Goal: Book appointment/travel/reservation

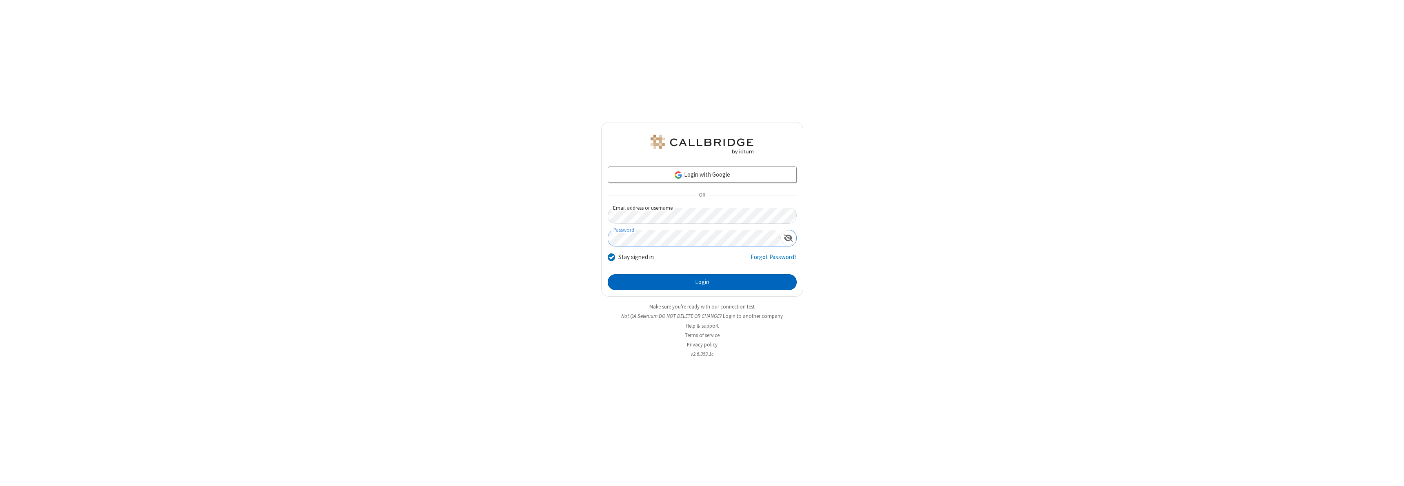
click at [702, 282] on button "Login" at bounding box center [702, 282] width 189 height 16
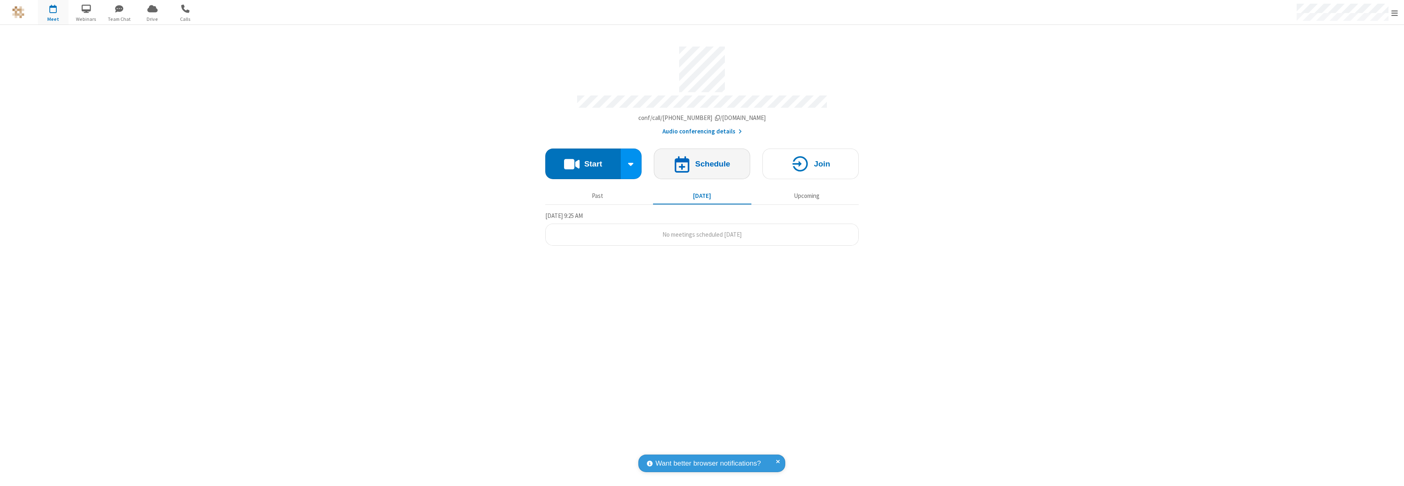
click at [702, 160] on h4 "Schedule" at bounding box center [712, 164] width 35 height 8
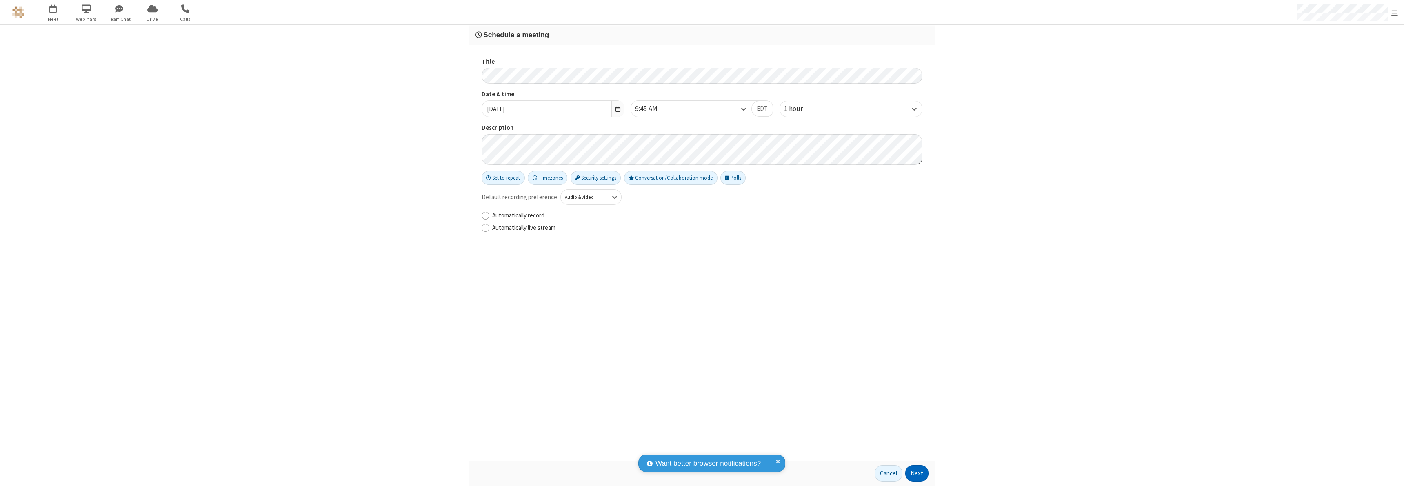
click at [917, 474] on button "Next" at bounding box center [916, 473] width 23 height 16
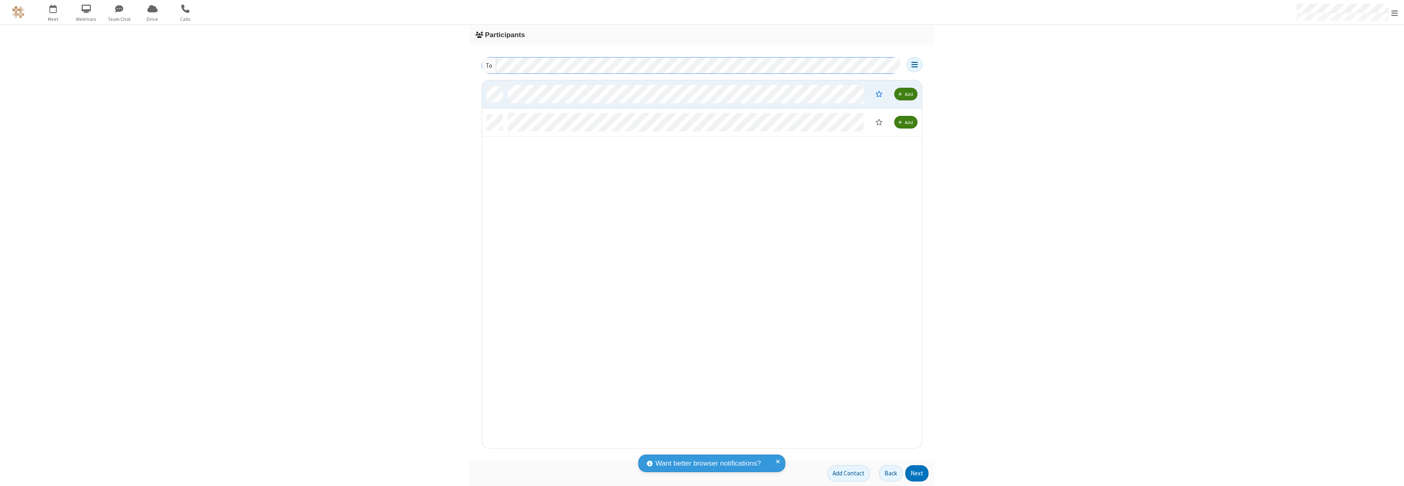
scroll to position [7, 7]
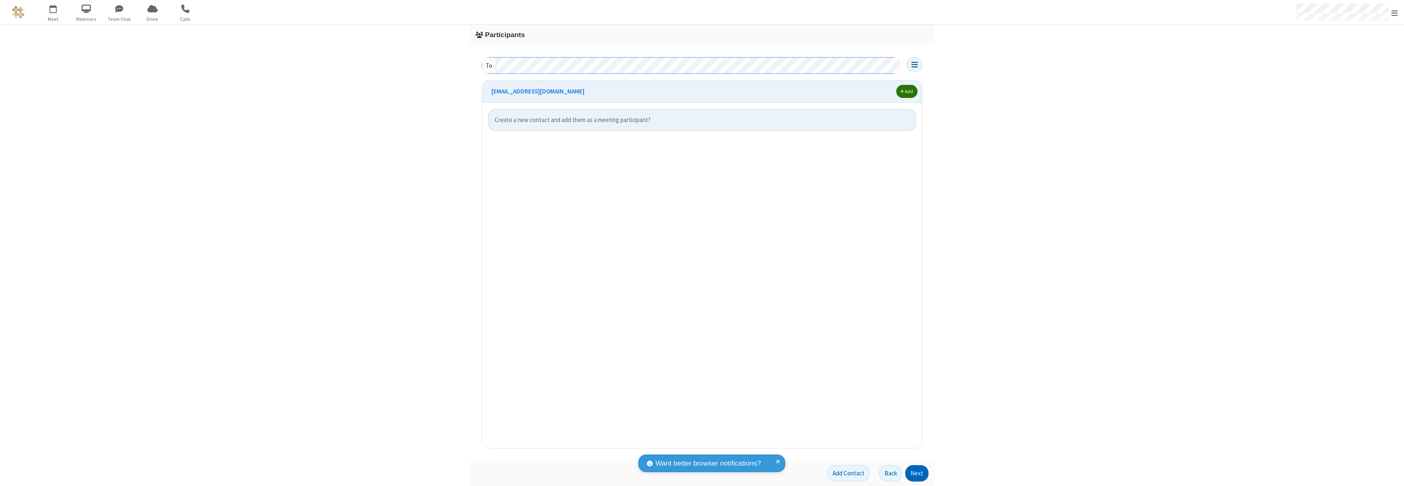
click at [902, 93] on span "button" at bounding box center [902, 91] width 4 height 5
click at [917, 474] on button "Next" at bounding box center [916, 473] width 23 height 16
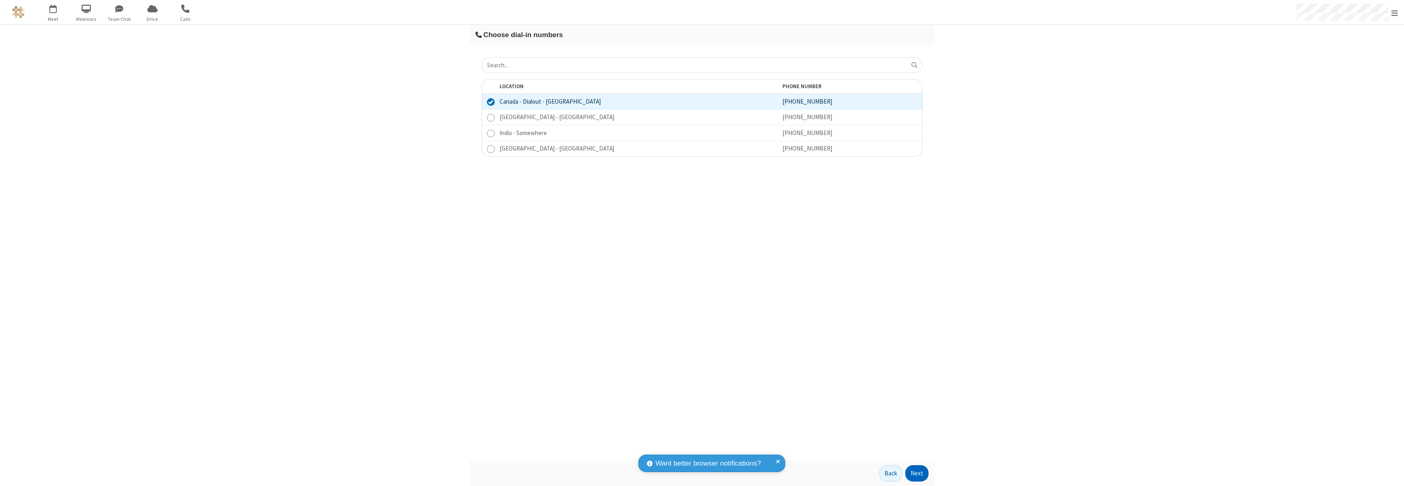
click at [917, 474] on button "Next" at bounding box center [916, 473] width 23 height 16
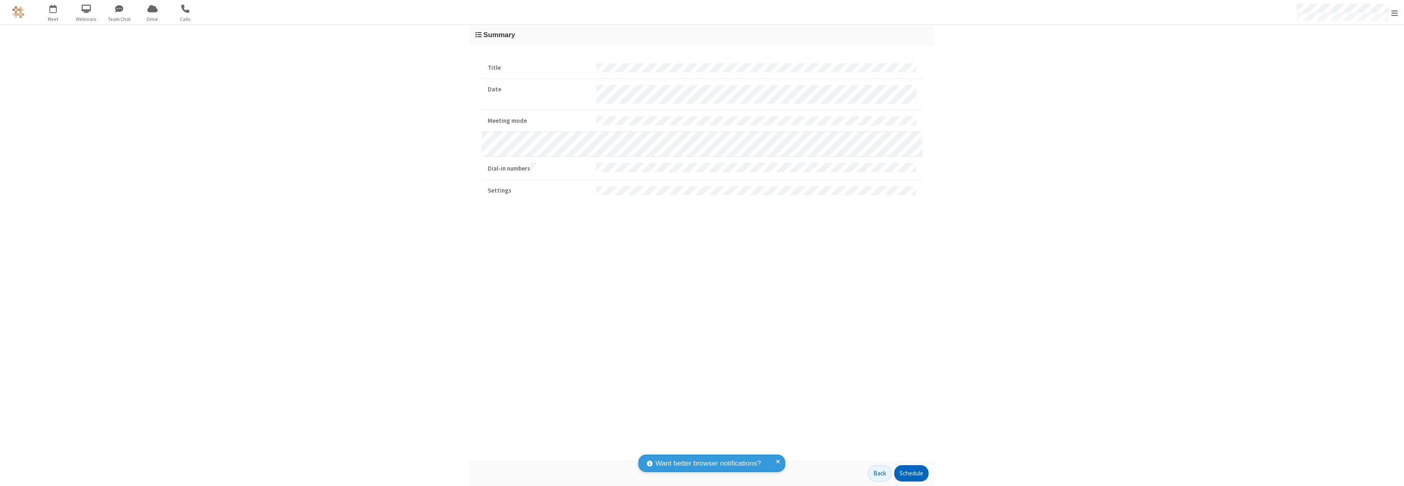
click at [911, 474] on button "Schedule" at bounding box center [911, 473] width 34 height 16
